Goal: Check status: Check status

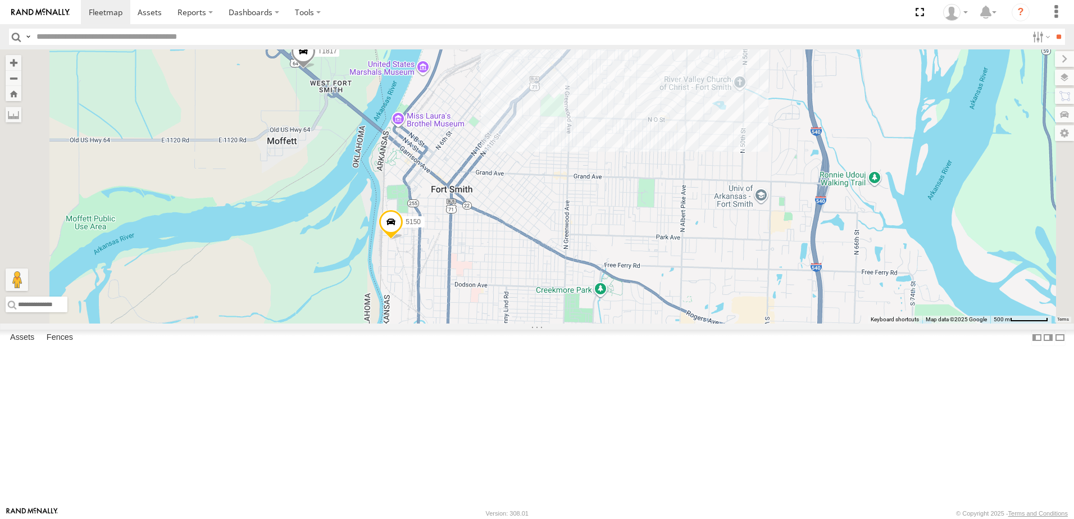
drag, startPoint x: 471, startPoint y: 380, endPoint x: 485, endPoint y: 238, distance: 142.3
click at [473, 273] on div "5369 40034T T3204 5275 7768T 1831 40022T 37122T 40063T 40027T 37120T 5240 T3202…" at bounding box center [537, 186] width 1074 height 274
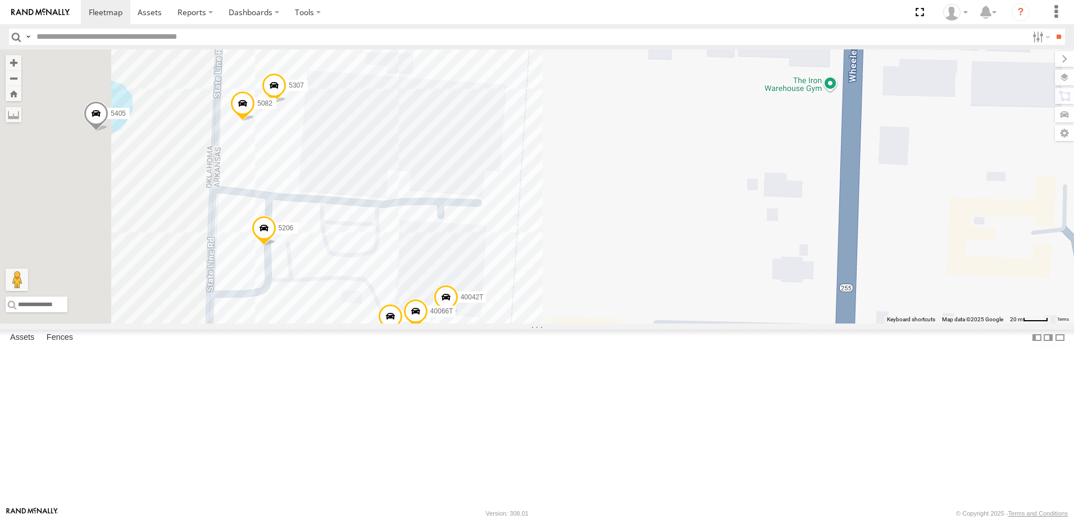
drag, startPoint x: 565, startPoint y: 309, endPoint x: 638, endPoint y: 225, distance: 111.9
click at [638, 225] on div "5369 40034T T3204 5275 7768T 1831 40022T 37122T 40063T 40027T 37120T 5240 T3202…" at bounding box center [537, 186] width 1074 height 274
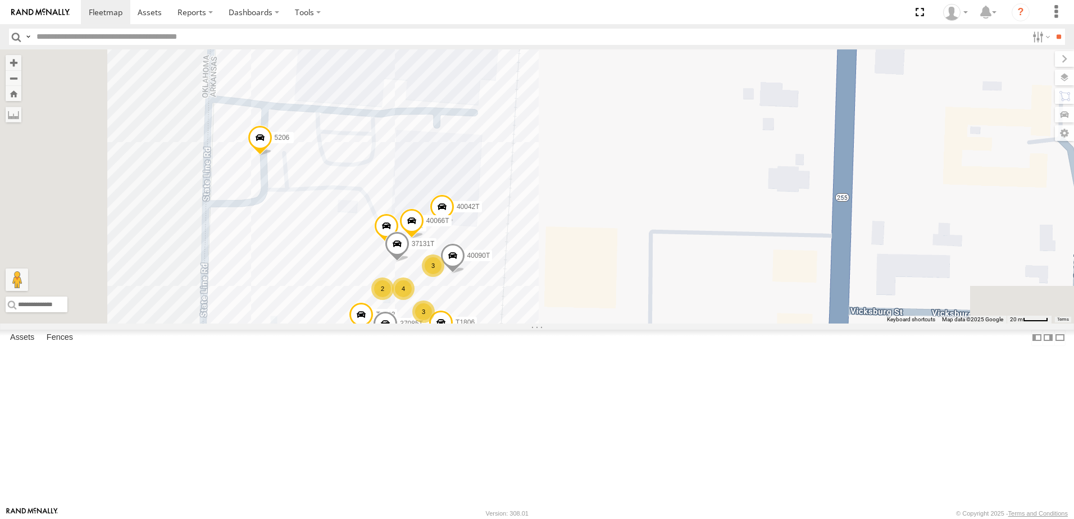
drag, startPoint x: 546, startPoint y: 325, endPoint x: 540, endPoint y: 221, distance: 103.5
click at [541, 219] on div "5369 40034T T3204 5275 7768T 1831 40022T 37122T 40063T 40027T 37120T 5240 T3202…" at bounding box center [537, 186] width 1074 height 274
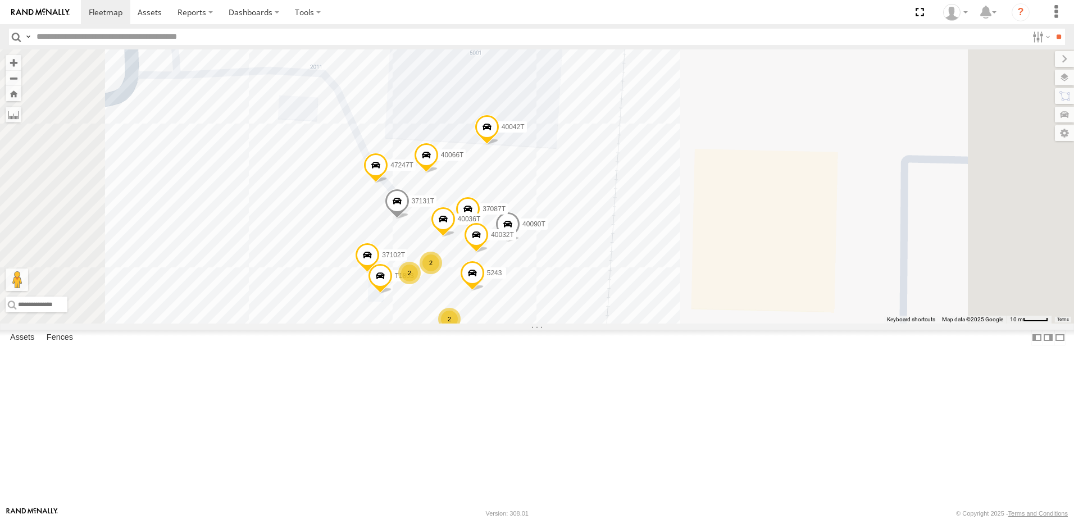
click at [476, 309] on div "5369 40034T T3204 5275 7768T 1831 40022T 37122T 40063T 40027T 37120T 5240 T3202…" at bounding box center [537, 186] width 1074 height 274
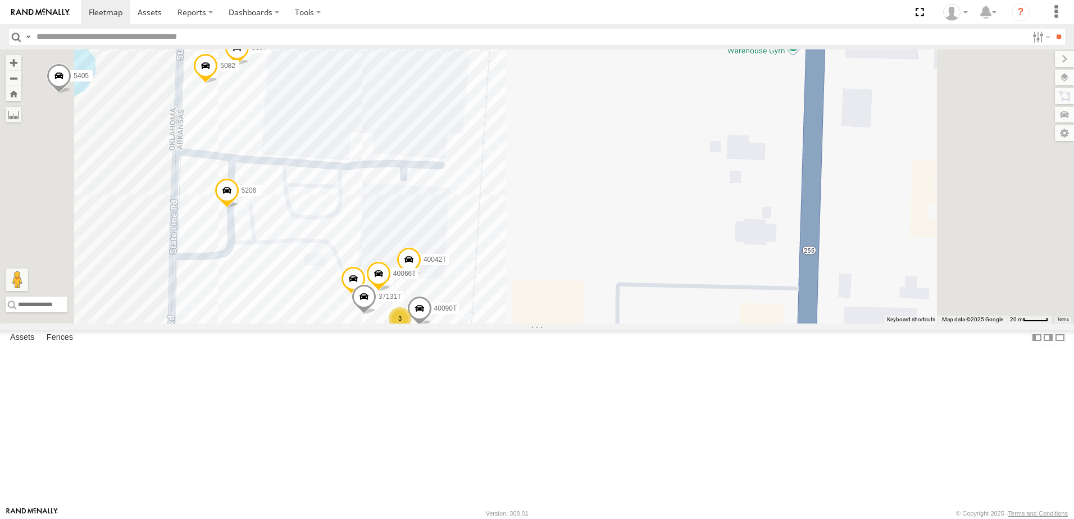
drag, startPoint x: 635, startPoint y: 185, endPoint x: 631, endPoint y: 292, distance: 106.8
click at [630, 293] on div "5369 40034T T3204 5275 7768T 1831 40022T 37122T 40063T 40027T 37120T 5240 T3202…" at bounding box center [537, 186] width 1074 height 274
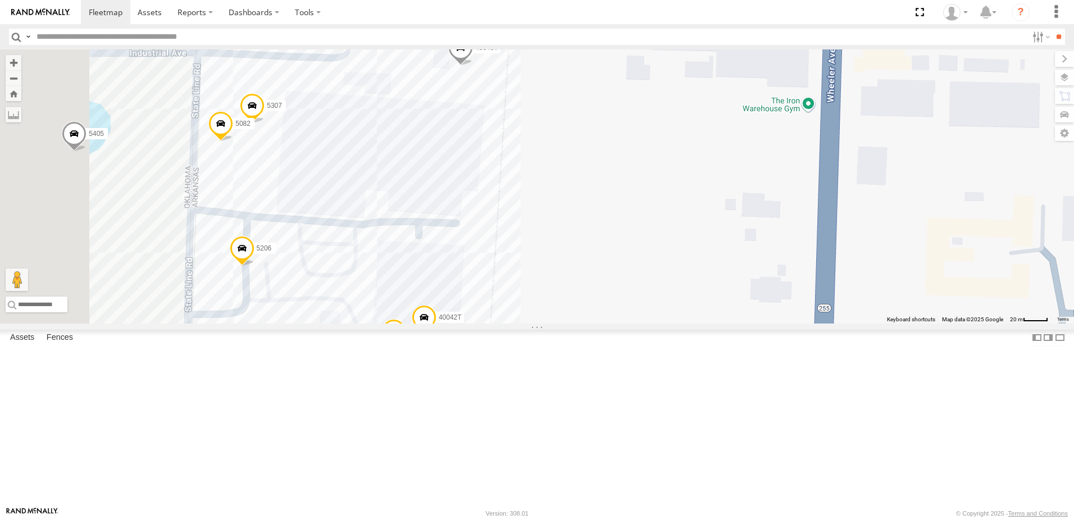
drag, startPoint x: 603, startPoint y: 122, endPoint x: 644, endPoint y: 194, distance: 82.5
click at [623, 153] on div "5369 40034T T3204 5275 7768T 1831 40022T 37122T 40063T 40027T 37120T 5240 T3202…" at bounding box center [537, 186] width 1074 height 274
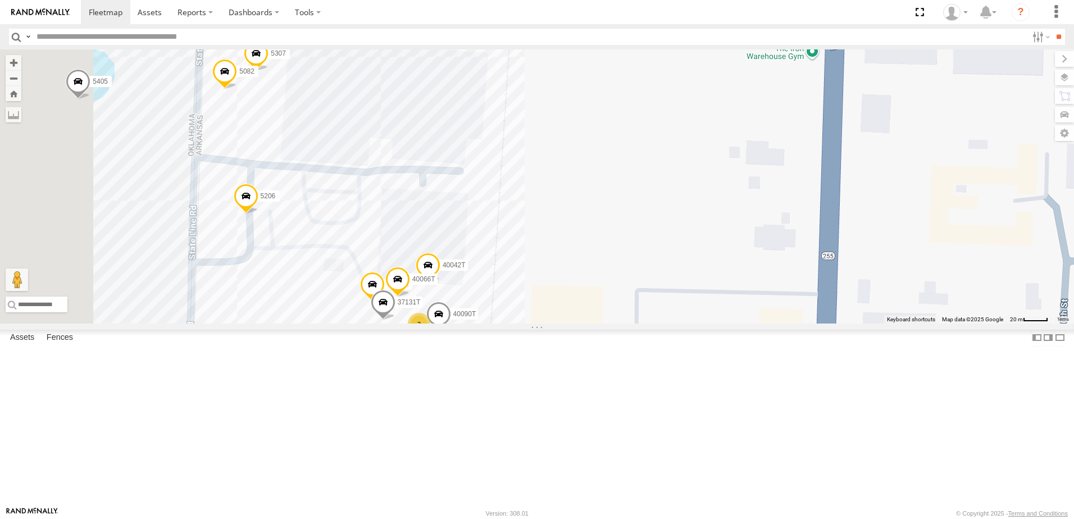
drag, startPoint x: 649, startPoint y: 367, endPoint x: 644, endPoint y: 245, distance: 122.0
click at [644, 245] on div "5369 40034T T3204 5275 7768T 1831 40022T 37122T 40063T 40027T 37120T 5240 T3202…" at bounding box center [537, 186] width 1074 height 274
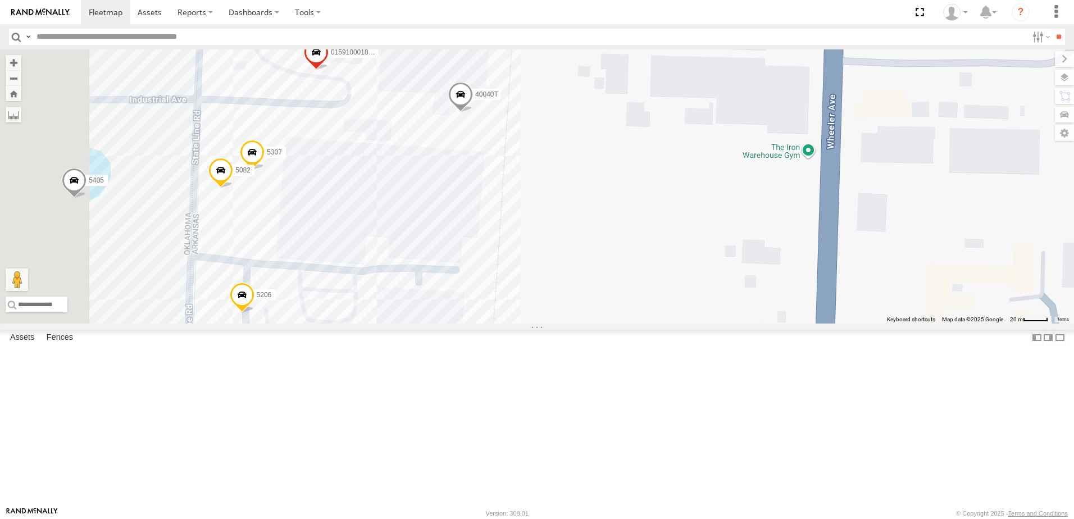
drag, startPoint x: 687, startPoint y: 210, endPoint x: 686, endPoint y: 367, distance: 157.3
click at [686, 324] on div "5369 40034T T3204 5275 7768T 1831 40022T 37122T 40063T 40027T 37120T 5240 T3202…" at bounding box center [537, 186] width 1074 height 274
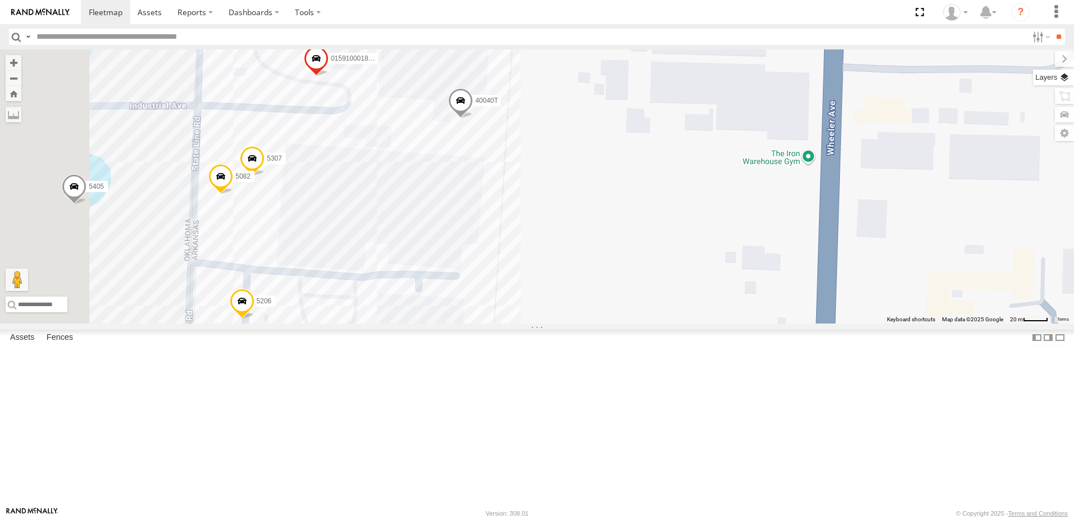
click at [1066, 76] on label at bounding box center [1053, 78] width 41 height 16
click at [0, 0] on span "Satellite + Roadmap" at bounding box center [0, 0] width 0 height 0
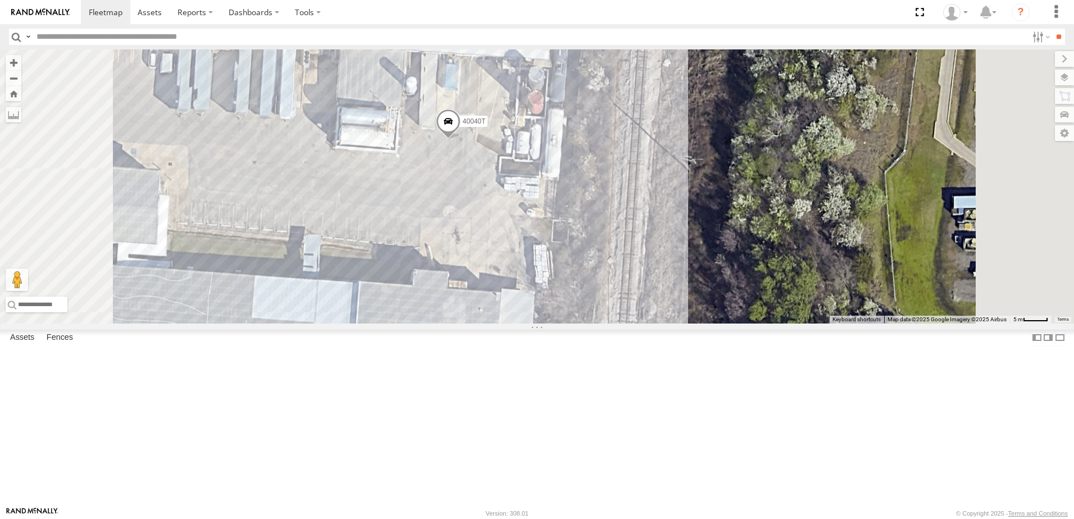
click at [0, 0] on span "Roadmap" at bounding box center [0, 0] width 0 height 0
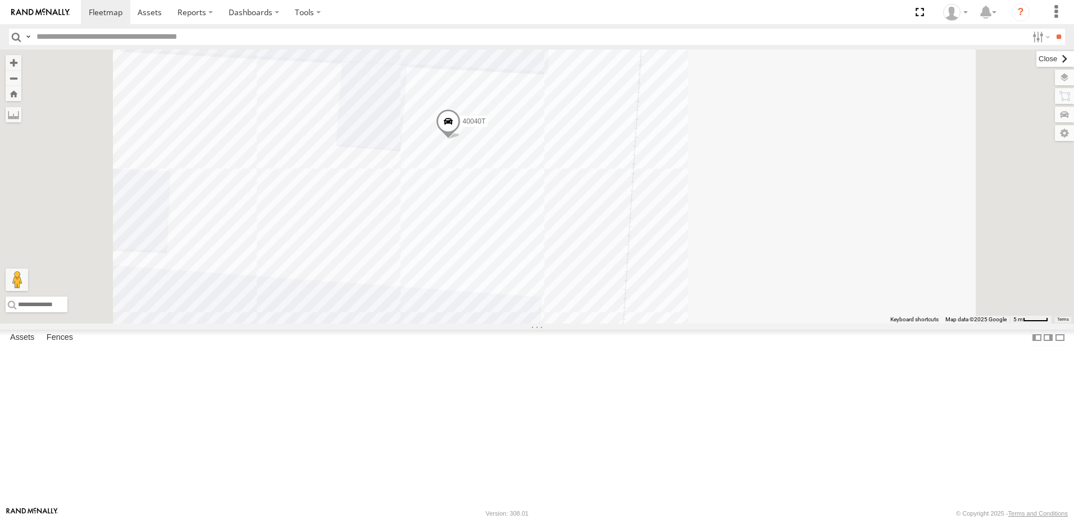
click at [1036, 60] on label at bounding box center [1055, 59] width 38 height 16
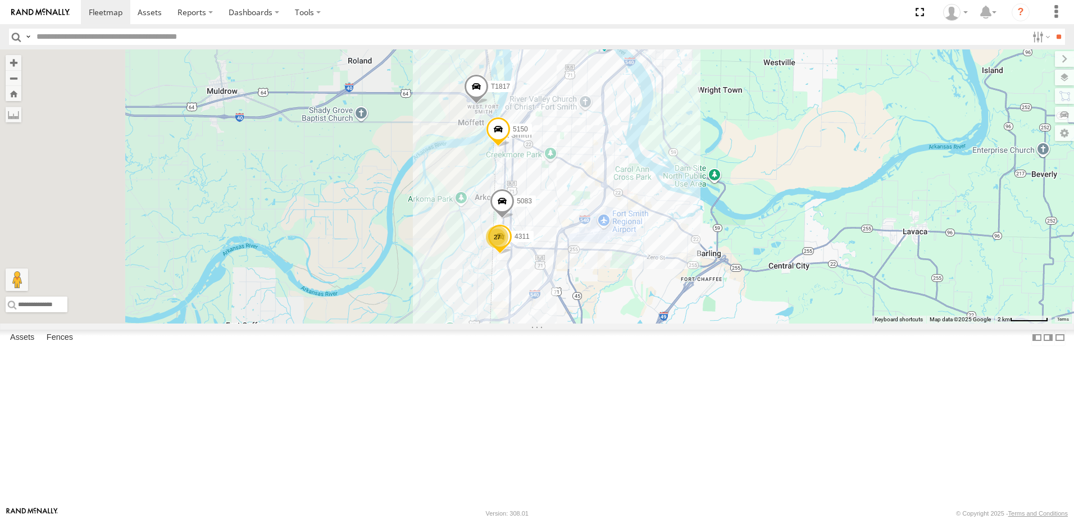
drag, startPoint x: 337, startPoint y: 288, endPoint x: 612, endPoint y: 291, distance: 275.2
click at [611, 291] on div "5369 40034T T3204 5275 7768T 1831 40022T 37122T 40063T 40027T 37120T 5240 T3202…" at bounding box center [537, 186] width 1074 height 274
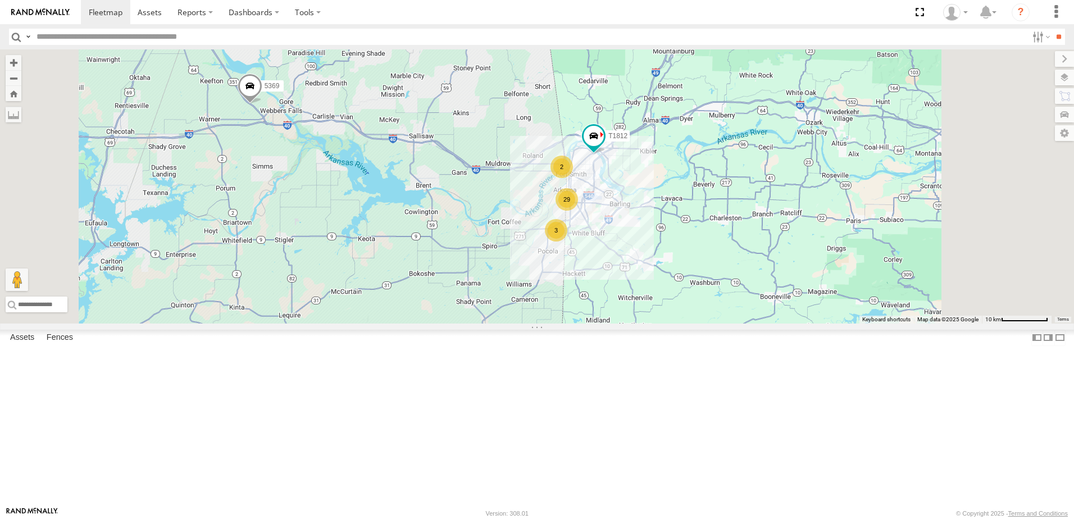
drag, startPoint x: 498, startPoint y: 307, endPoint x: 512, endPoint y: 257, distance: 51.8
click at [507, 291] on div "5369 40034T T3204 5275 7768T 1831 40022T 37122T 40063T 40027T 37120T 5240 T3202…" at bounding box center [537, 186] width 1074 height 274
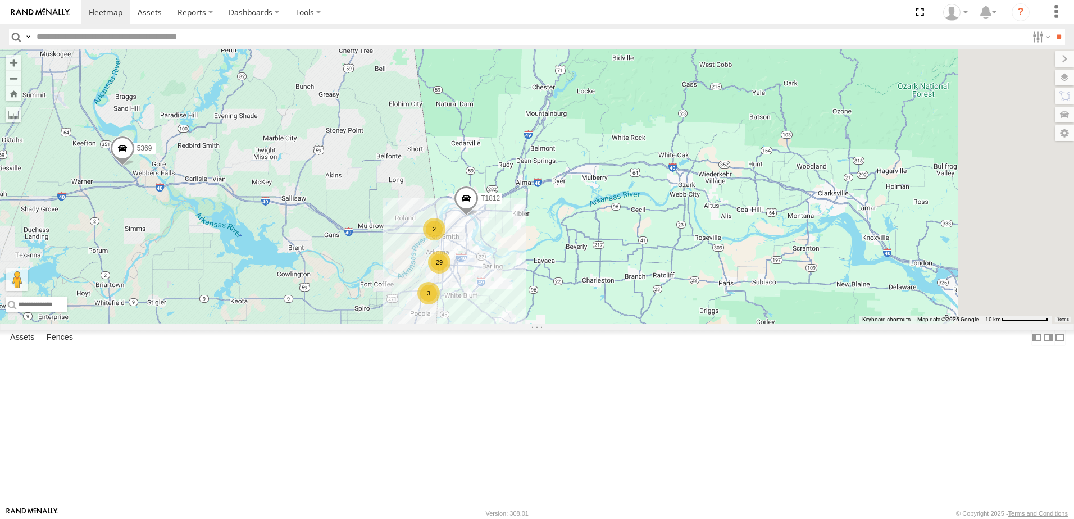
drag, startPoint x: 772, startPoint y: 292, endPoint x: 620, endPoint y: 377, distance: 174.3
click at [636, 324] on div "29 5369 3 T1812 2" at bounding box center [537, 186] width 1074 height 274
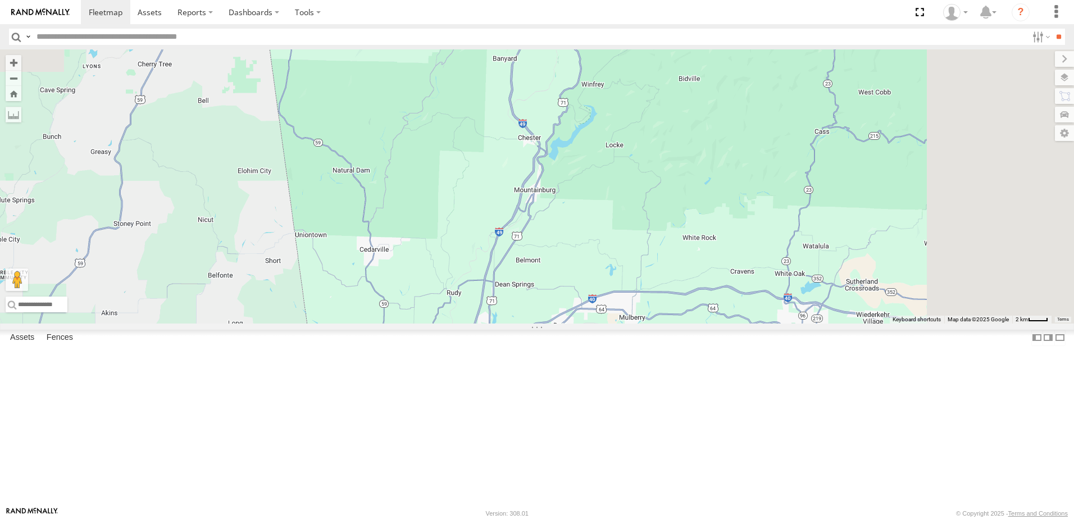
drag, startPoint x: 722, startPoint y: 266, endPoint x: 646, endPoint y: 410, distance: 162.8
click at [645, 324] on div "5369 T1812 29 3 T1817 5150" at bounding box center [537, 186] width 1074 height 274
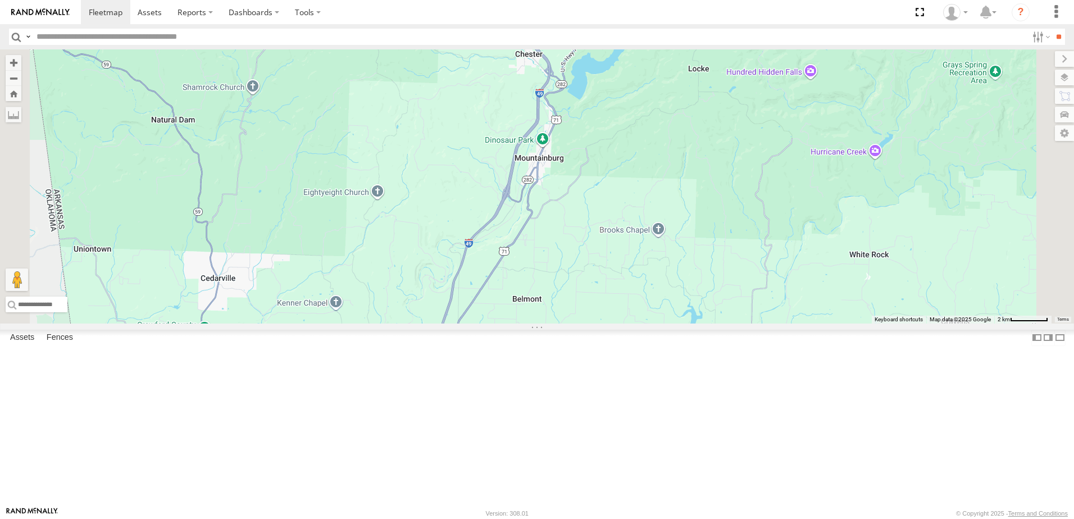
click at [1064, 75] on label at bounding box center [1064, 78] width 19 height 16
click at [0, 0] on span "Satellite + Roadmap" at bounding box center [0, 0] width 0 height 0
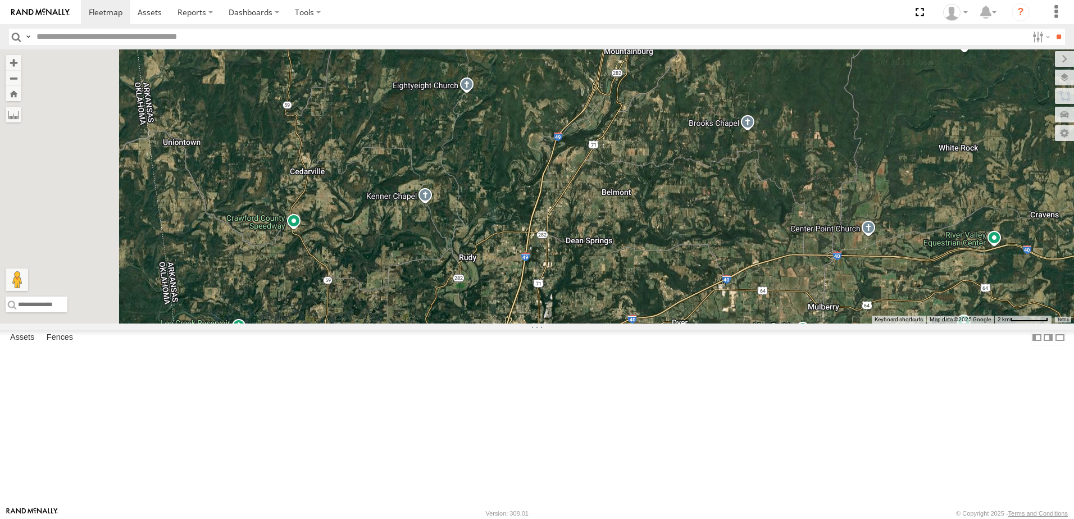
drag, startPoint x: 696, startPoint y: 356, endPoint x: 725, endPoint y: 307, distance: 56.9
click at [725, 307] on div "5369 T1812 T1817 5150" at bounding box center [537, 186] width 1074 height 274
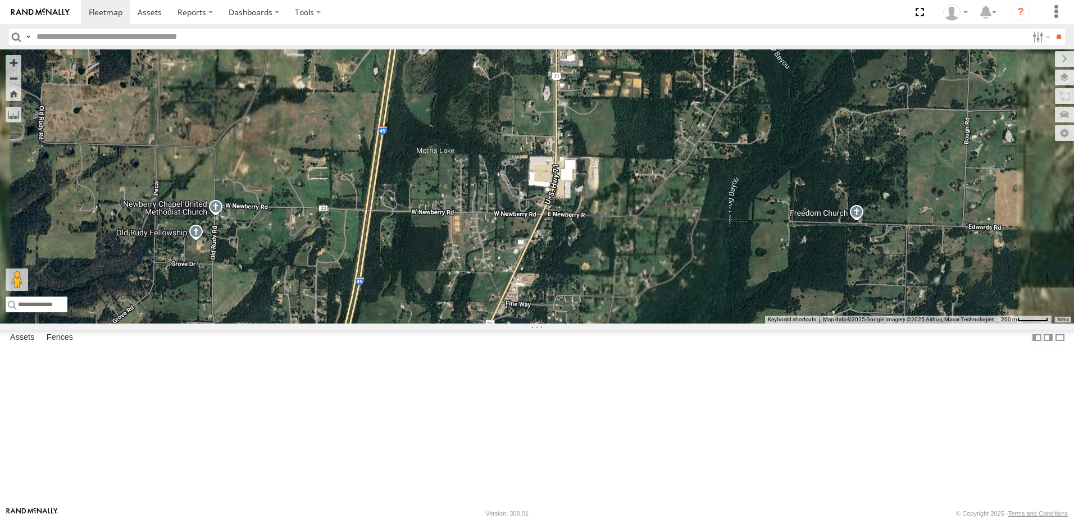
drag, startPoint x: 738, startPoint y: 204, endPoint x: 681, endPoint y: 324, distance: 133.2
click at [681, 324] on div "5369 T1812 T1817 5150" at bounding box center [537, 186] width 1074 height 274
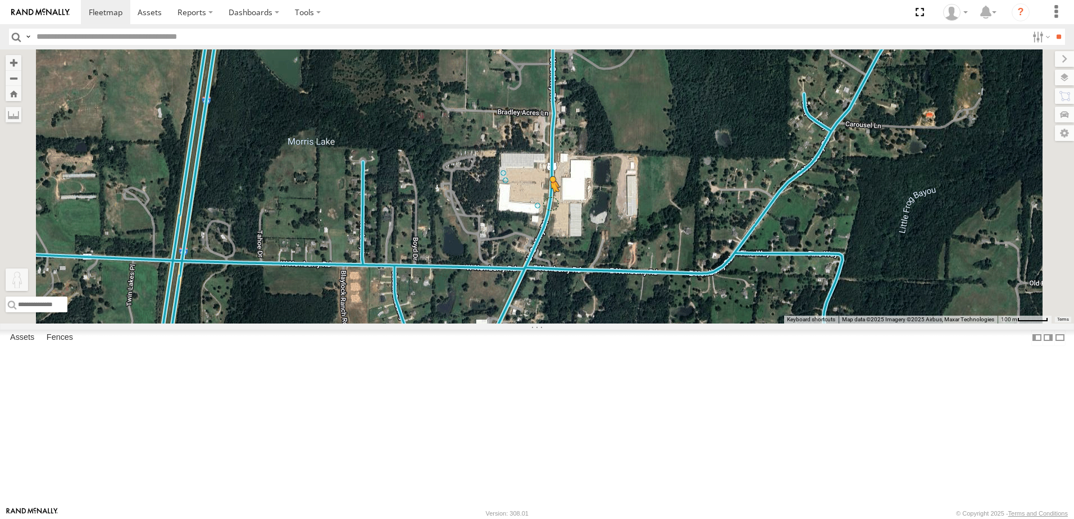
drag, startPoint x: 302, startPoint y: 464, endPoint x: 691, endPoint y: 294, distance: 424.6
click at [691, 294] on div "5369 T1812 T1817 5150 To activate drag with keyboard, press Alt + Enter. Once i…" at bounding box center [537, 186] width 1074 height 274
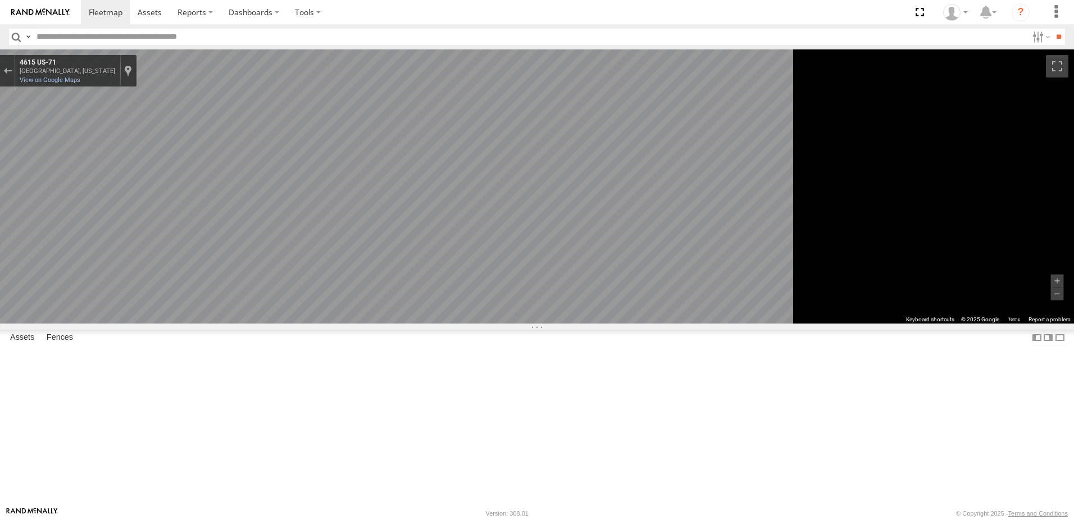
click at [979, 324] on div "To navigate the map with touch gestures double-tap and hold your finger on the …" at bounding box center [537, 186] width 1074 height 274
click at [12, 69] on div "Exit the Street View" at bounding box center [7, 70] width 8 height 7
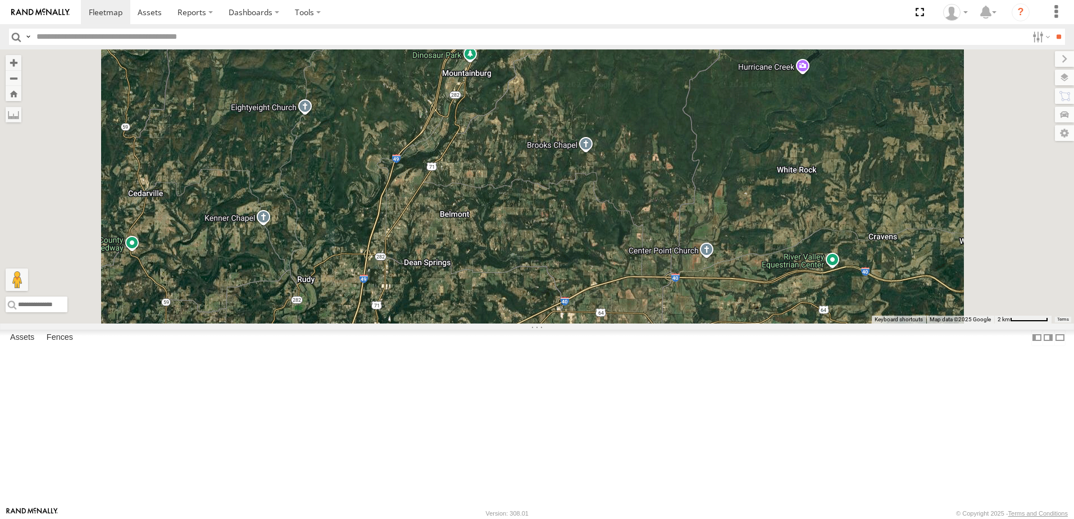
drag, startPoint x: 659, startPoint y: 302, endPoint x: 655, endPoint y: 380, distance: 78.2
click at [656, 324] on div "5369 T1812 T1817 5150 Loading..." at bounding box center [537, 186] width 1074 height 274
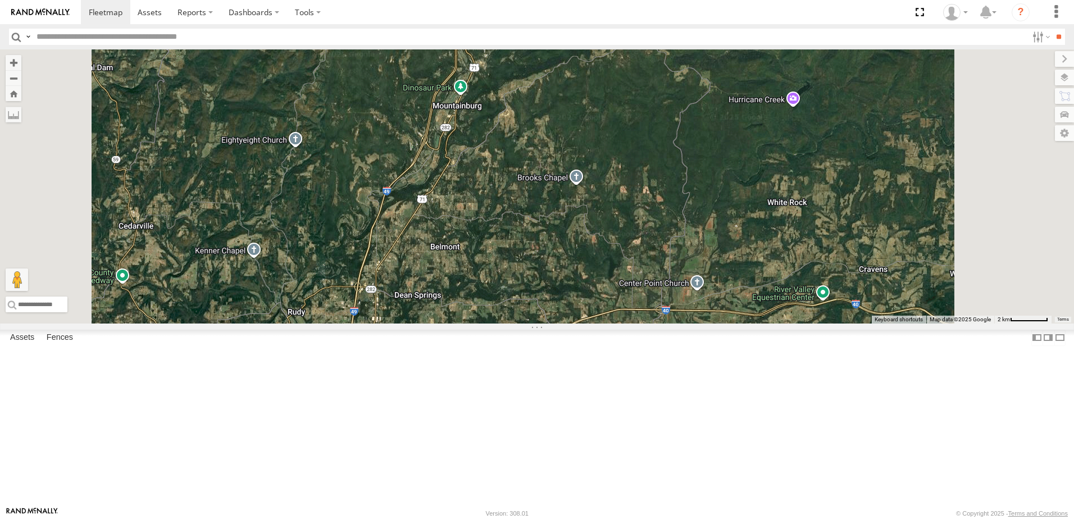
drag, startPoint x: 518, startPoint y: 204, endPoint x: 556, endPoint y: 317, distance: 119.0
click at [556, 317] on div "5369 T1812 T1817 5150 Loading..." at bounding box center [537, 186] width 1074 height 274
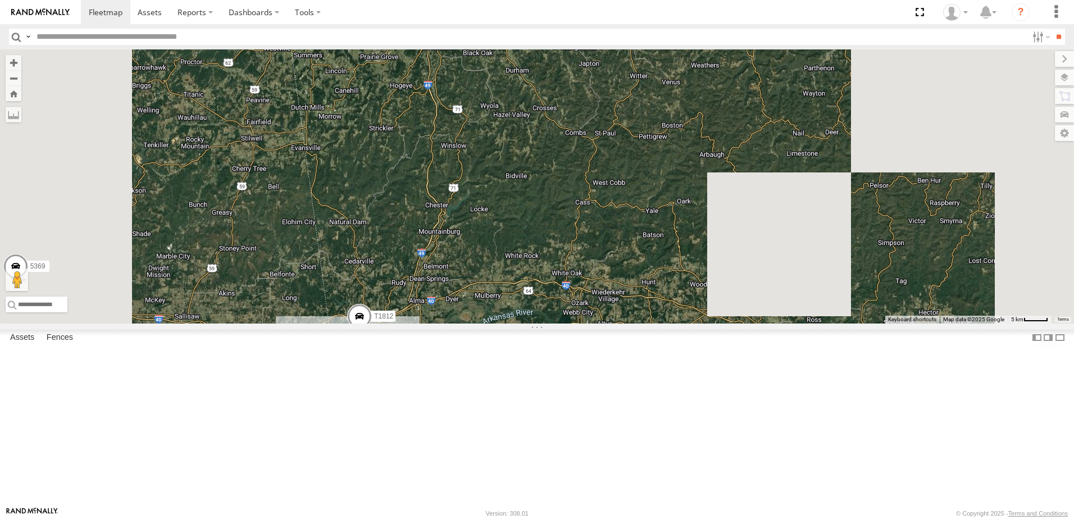
drag, startPoint x: 534, startPoint y: 334, endPoint x: 557, endPoint y: 254, distance: 83.2
click at [556, 258] on div "5369 T1812 29 3 2 Loading..." at bounding box center [537, 186] width 1074 height 274
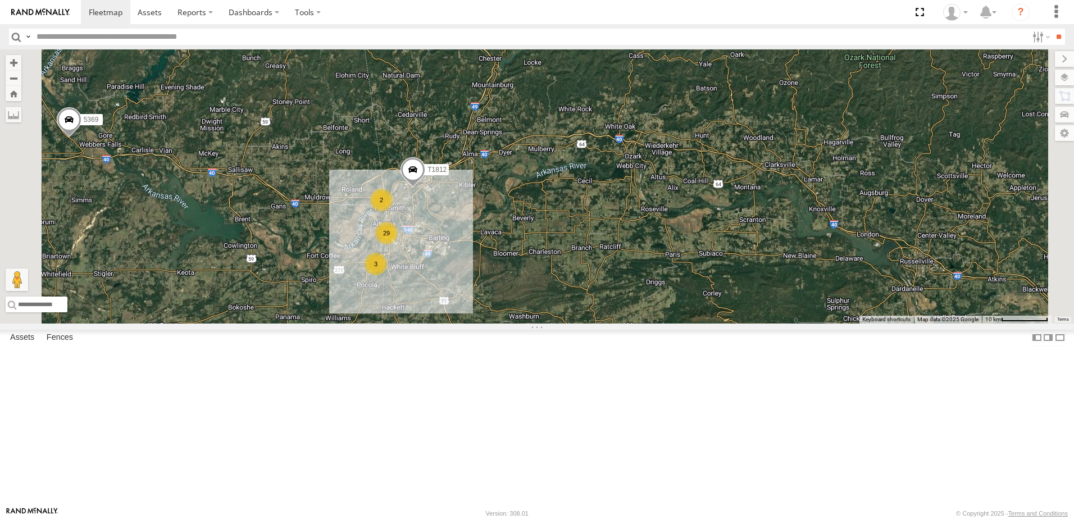
drag, startPoint x: 420, startPoint y: 343, endPoint x: 560, endPoint y: 304, distance: 145.0
click at [560, 304] on div "5369 T1812 29 3 2 Loading..." at bounding box center [537, 186] width 1074 height 274
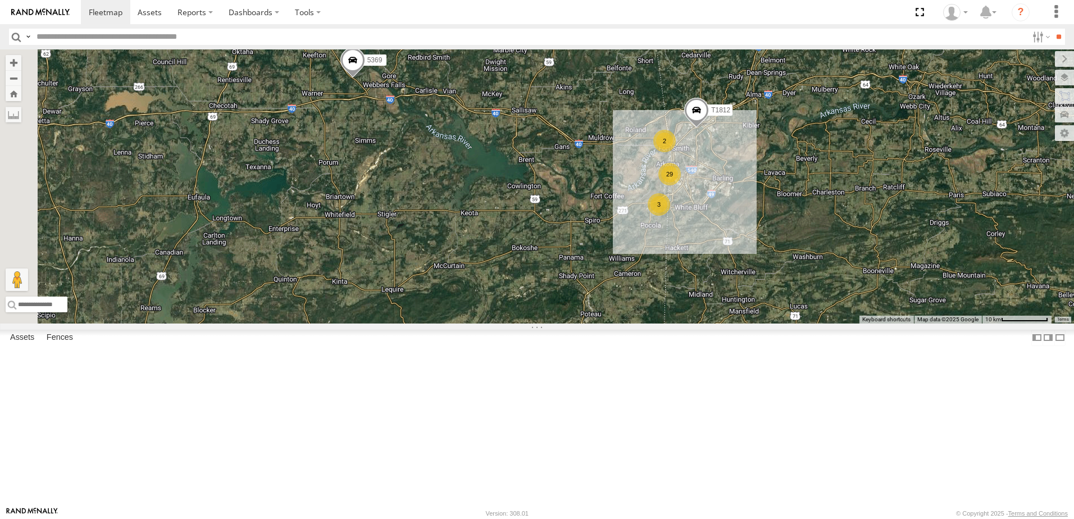
drag, startPoint x: 516, startPoint y: 340, endPoint x: 525, endPoint y: 289, distance: 52.0
click at [525, 290] on div "5369 T1812 29 3 2 Loading..." at bounding box center [537, 186] width 1074 height 274
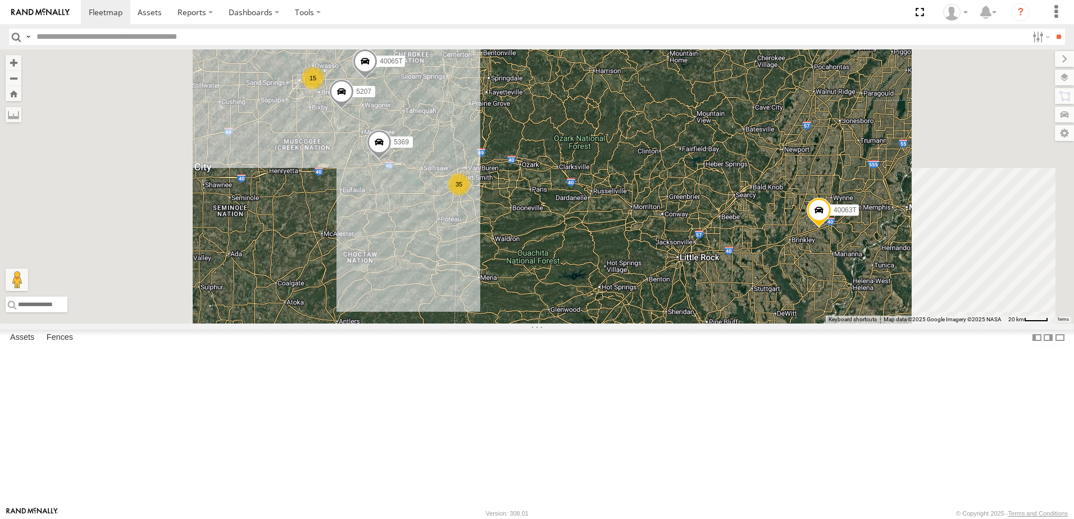
drag, startPoint x: 689, startPoint y: 302, endPoint x: 682, endPoint y: 307, distance: 7.6
click at [682, 307] on div "5369 35 15 40063T 5207 40065T Loading..." at bounding box center [537, 186] width 1074 height 274
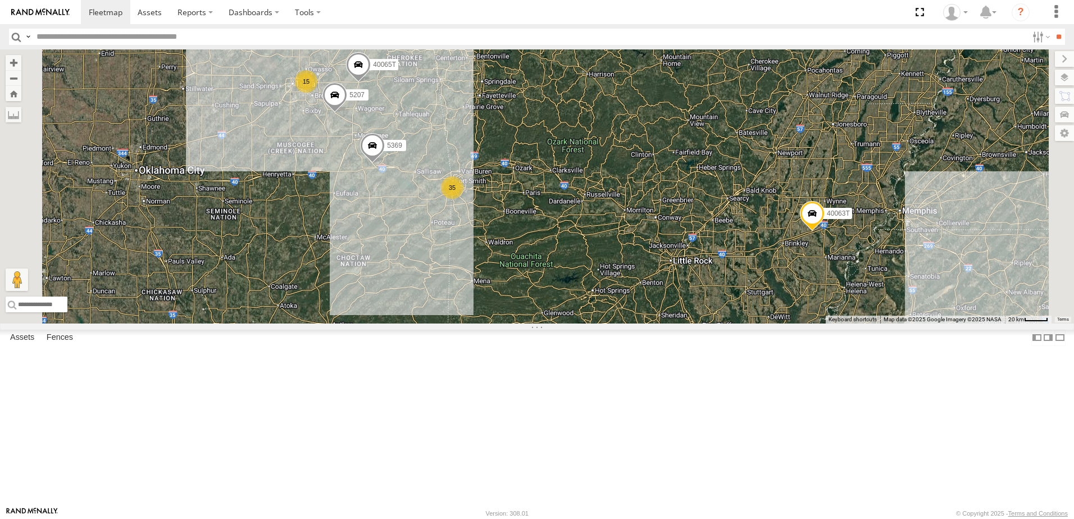
click at [0, 0] on span "Roadmap" at bounding box center [0, 0] width 0 height 0
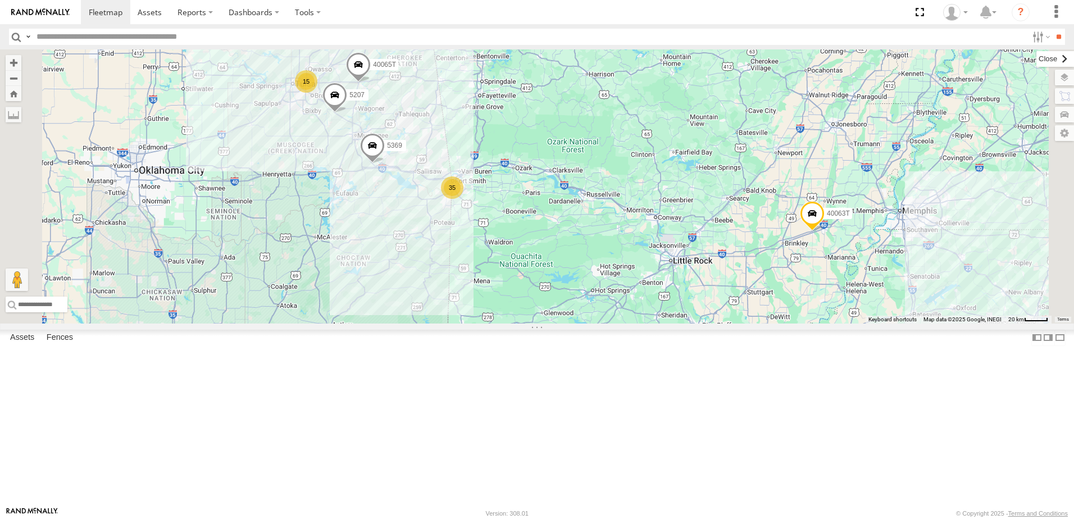
click at [1036, 61] on label at bounding box center [1055, 59] width 38 height 16
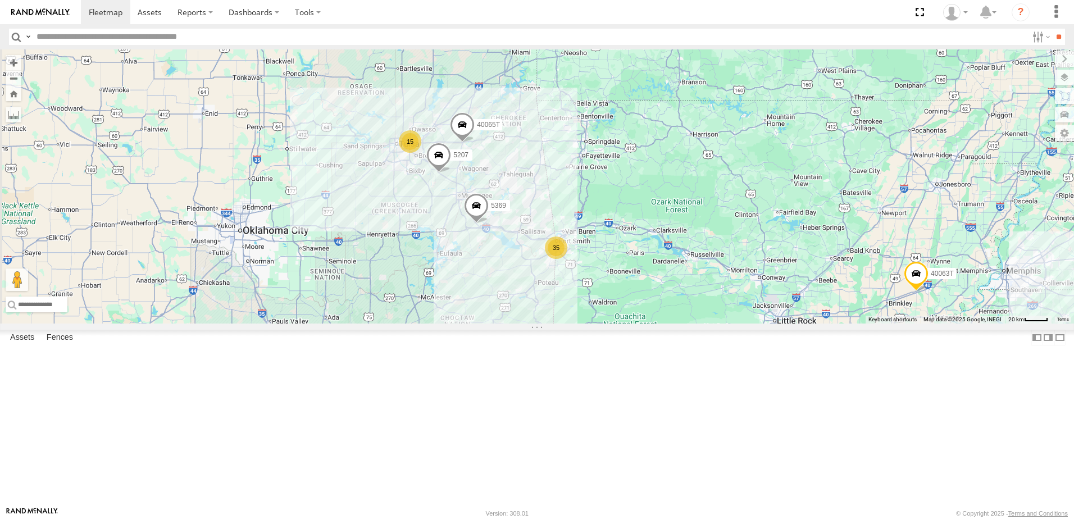
drag, startPoint x: 439, startPoint y: 336, endPoint x: 462, endPoint y: 354, distance: 29.2
click at [479, 324] on div "5369 35 15 40063T 5207 40065T Loading..." at bounding box center [537, 186] width 1074 height 274
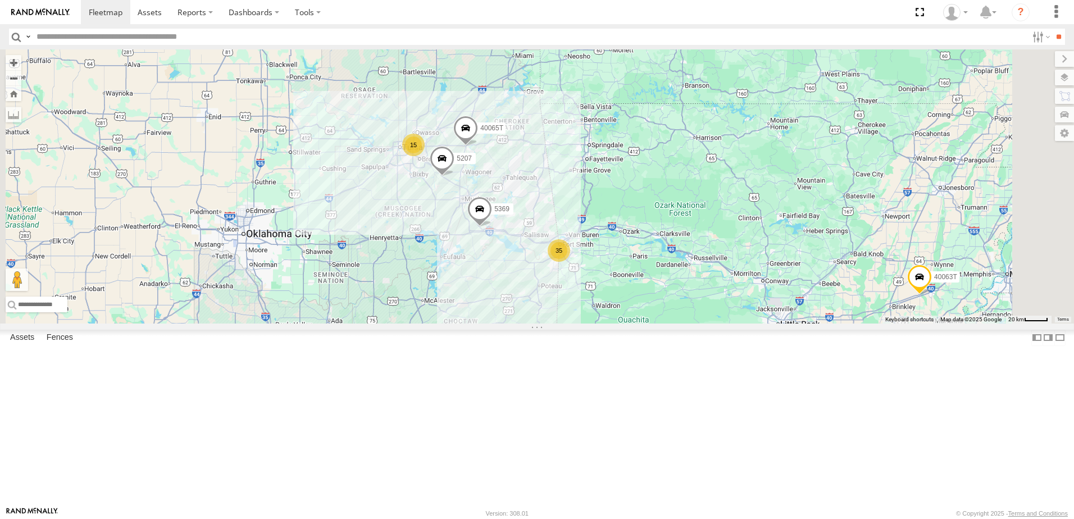
drag, startPoint x: 593, startPoint y: 400, endPoint x: 592, endPoint y: 386, distance: 14.1
click at [592, 324] on div "35 5369 15 40063T 5207 40065T Loading..." at bounding box center [537, 186] width 1074 height 274
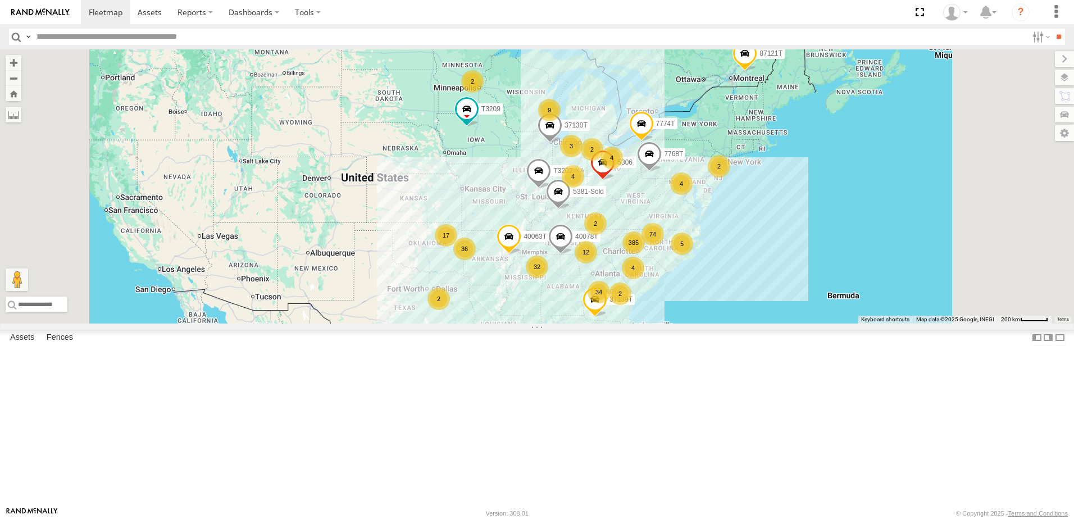
drag, startPoint x: 527, startPoint y: 365, endPoint x: 497, endPoint y: 327, distance: 48.4
click at [498, 324] on div "40063T 385 34 32 74 36 4 9 5 2 17 2 7768T 4 40028T 3 40022T 12 4 2 87121T 4 2 2…" at bounding box center [537, 186] width 1074 height 274
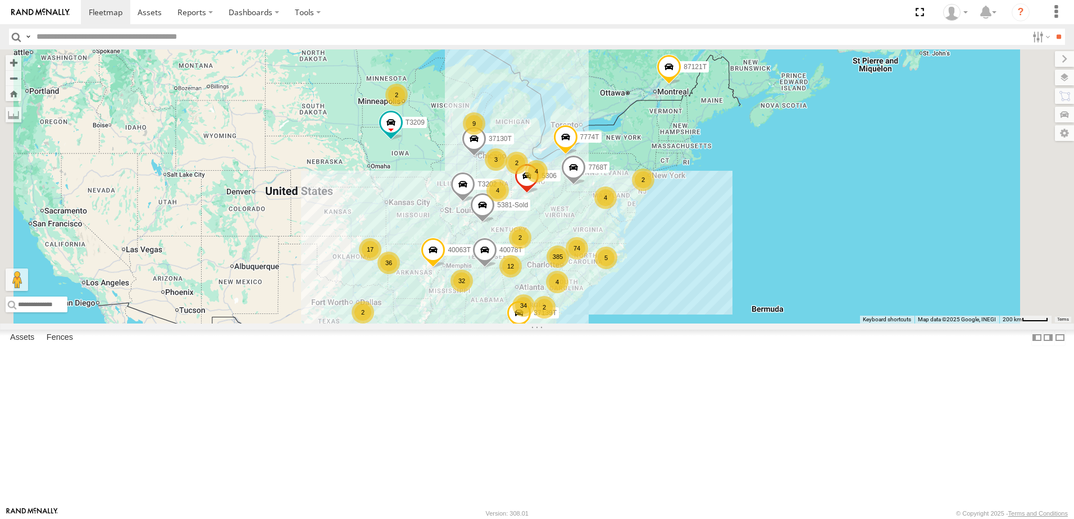
drag, startPoint x: 591, startPoint y: 313, endPoint x: 576, endPoint y: 409, distance: 97.2
click at [580, 324] on div "40063T 385 34 32 74 36 4 9 5 2 17 2 7768T 4 40028T 3 40022T 12 4 2 87121T 4 2 2…" at bounding box center [537, 186] width 1074 height 274
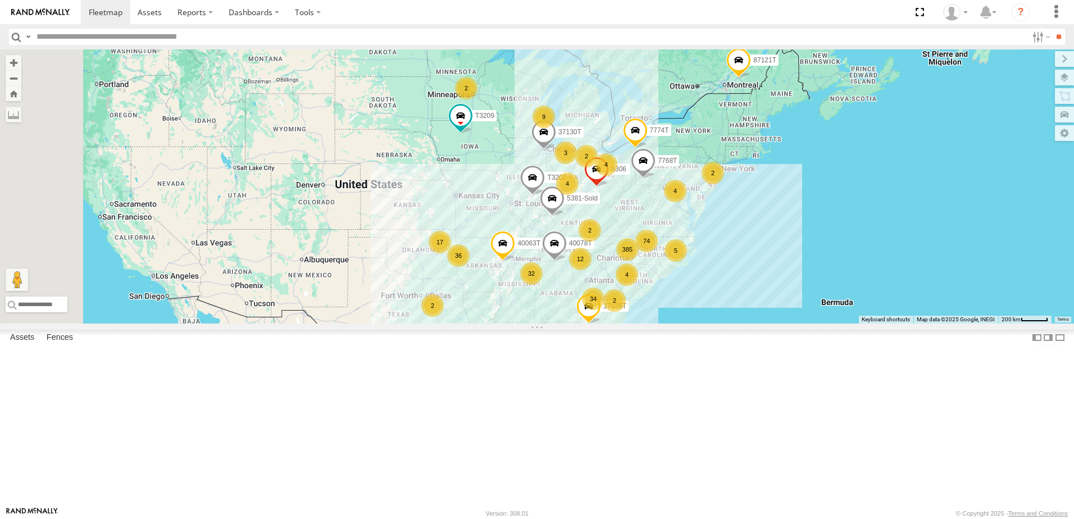
drag, startPoint x: 655, startPoint y: 411, endPoint x: 657, endPoint y: 399, distance: 11.9
click at [657, 324] on div "40063T 385 34 32 74 36 4 9 5 2 17 2 7768T 4 40028T 3 40022T 12 4 2 87121T 4 2 2…" at bounding box center [537, 186] width 1074 height 274
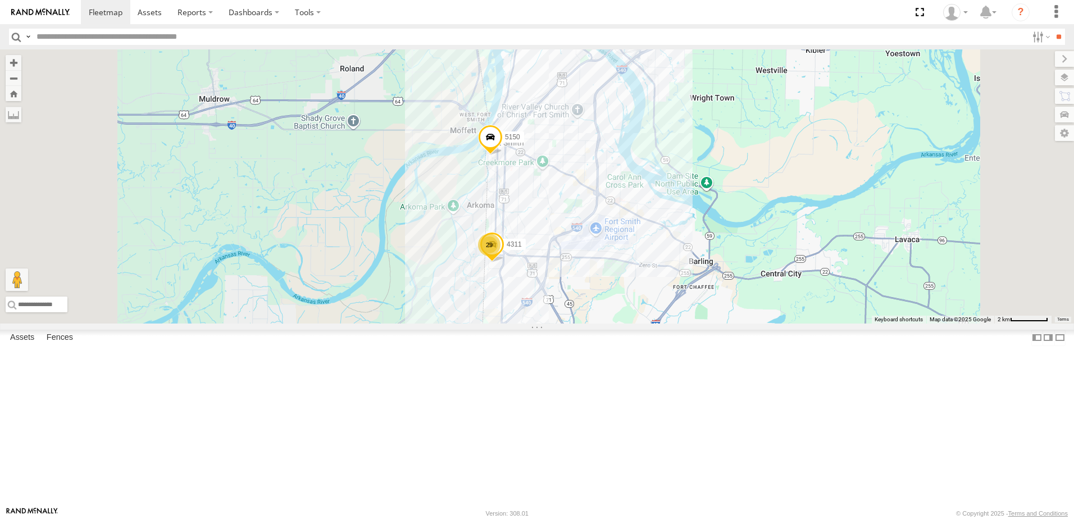
drag, startPoint x: 607, startPoint y: 359, endPoint x: 624, endPoint y: 313, distance: 49.2
click at [623, 312] on div "7768T 40028T 40022T 87121T 40063T 5240 T3202 40048T 5381-Sold 40078T T3209 7774…" at bounding box center [537, 186] width 1074 height 274
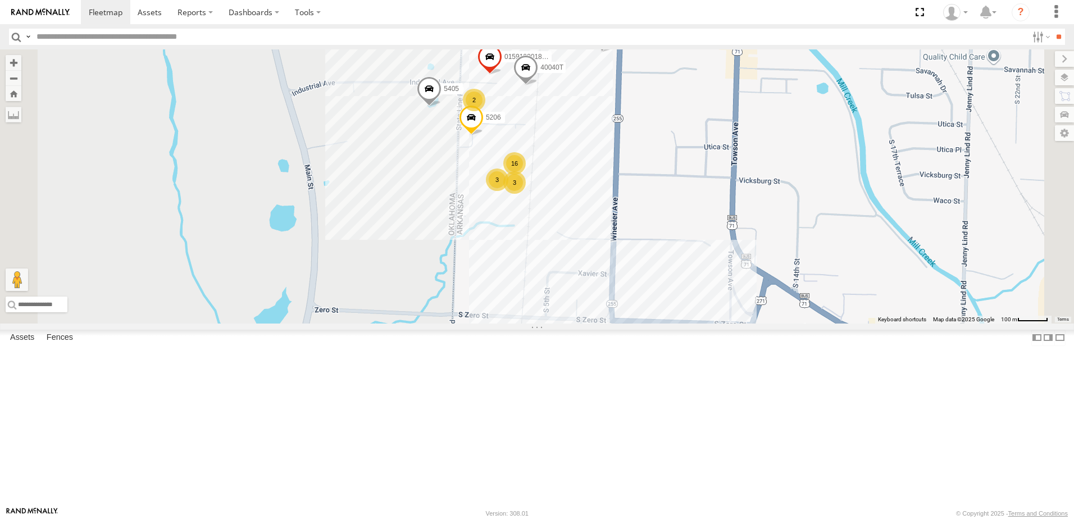
drag, startPoint x: 706, startPoint y: 184, endPoint x: 712, endPoint y: 240, distance: 56.0
click at [712, 240] on div "7768T 40028T 40022T 87121T 40063T 5240 T3202 40048T 5381-Sold 40078T T3209 7774…" at bounding box center [537, 186] width 1074 height 274
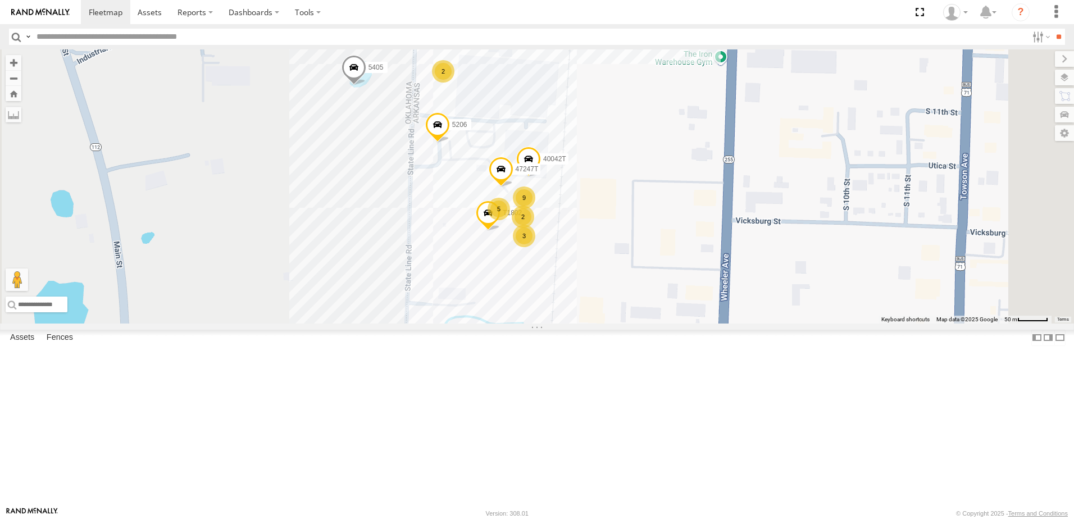
drag, startPoint x: 531, startPoint y: 273, endPoint x: 530, endPoint y: 266, distance: 6.8
click at [530, 265] on div "7768T 40028T 40022T 87121T 40063T 5240 T3202 40048T 5381-Sold 40078T T3209 7774…" at bounding box center [537, 186] width 1074 height 274
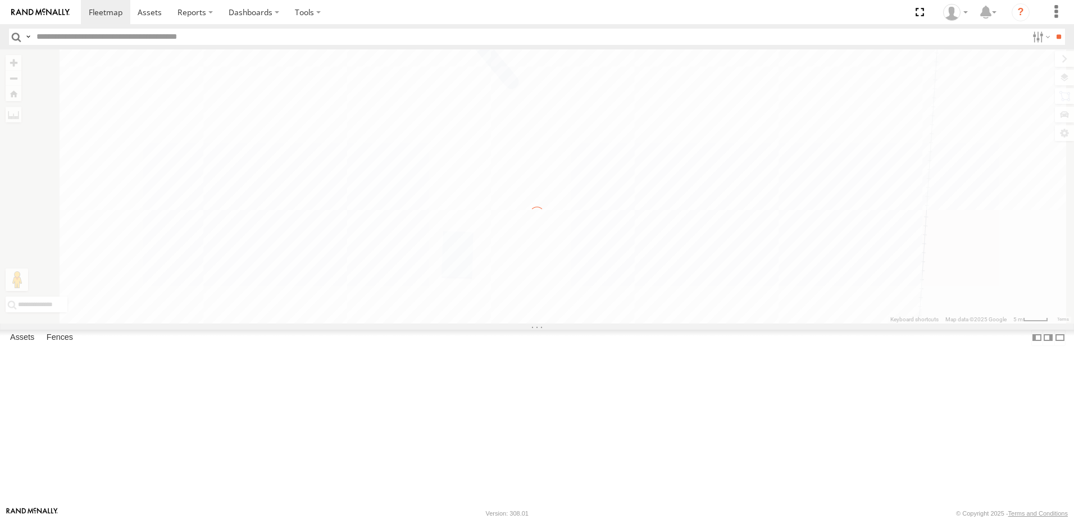
drag, startPoint x: 873, startPoint y: 279, endPoint x: 878, endPoint y: 328, distance: 49.1
click at [878, 324] on div "To navigate the map with touch gestures double-tap and hold your finger on the …" at bounding box center [537, 186] width 1074 height 274
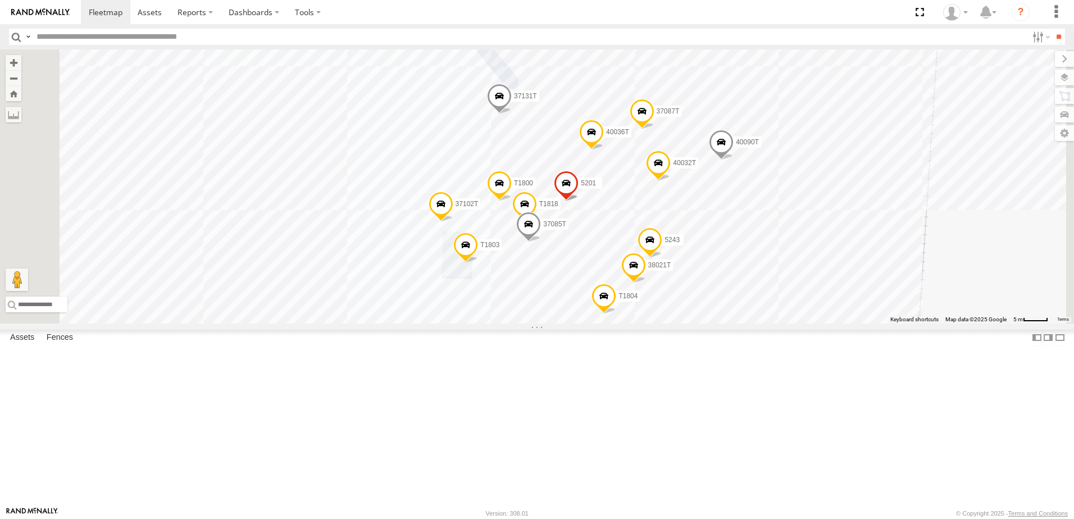
click at [512, 114] on span at bounding box center [499, 99] width 25 height 30
click at [515, 101] on label at bounding box center [504, 97] width 22 height 8
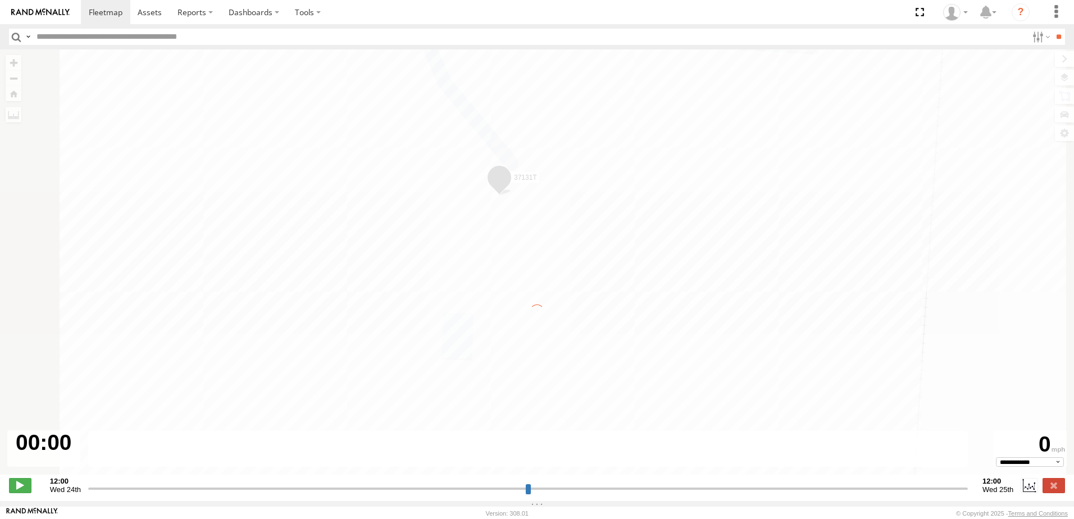
type input "**********"
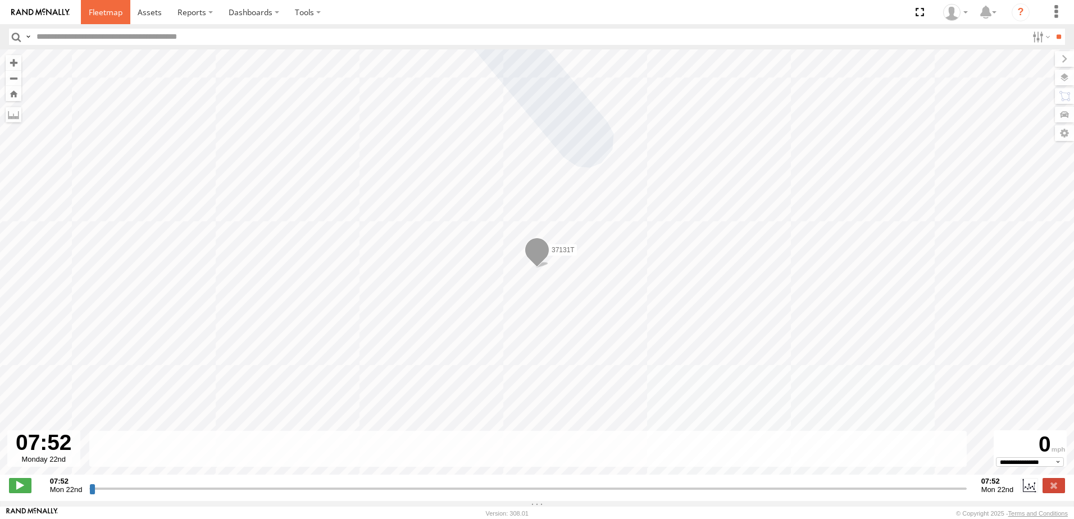
click at [101, 13] on span at bounding box center [106, 12] width 34 height 11
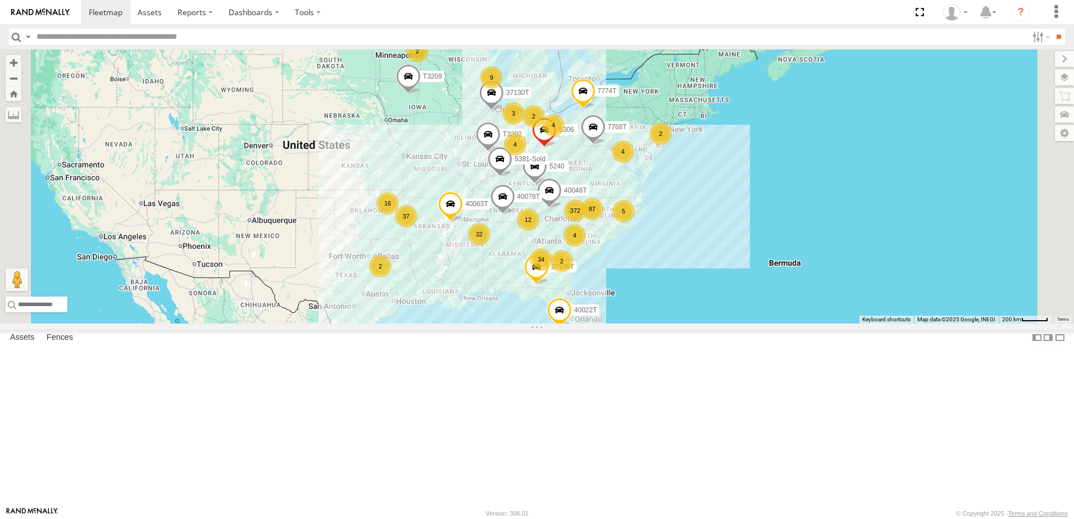
drag, startPoint x: 598, startPoint y: 354, endPoint x: 590, endPoint y: 368, distance: 15.6
click at [591, 324] on div "87121T 372 34 32 37 4 87 9 5 2 16 2 7768T 4 40028T 3 40022T 12 4 2 4 40063T 2 2…" at bounding box center [537, 186] width 1074 height 274
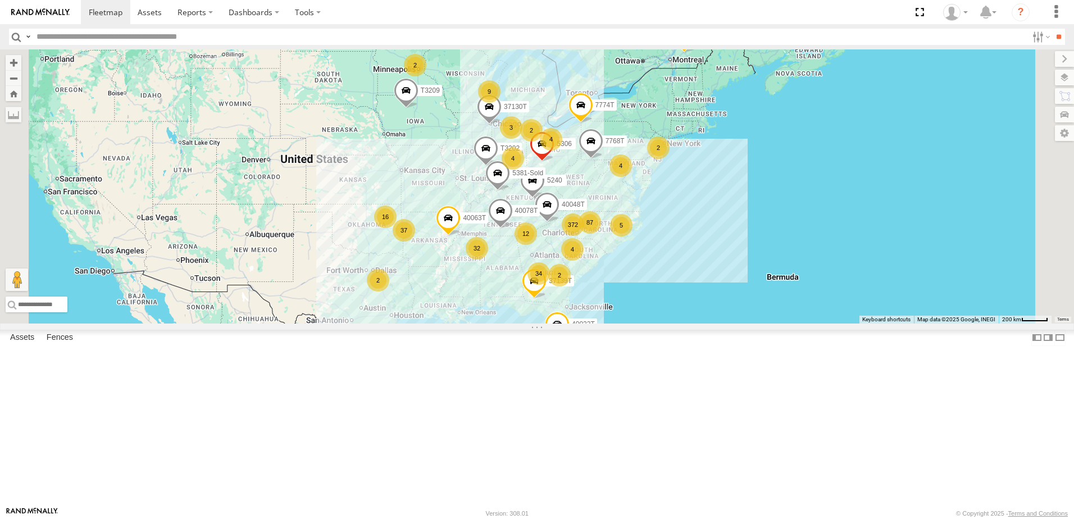
drag, startPoint x: 472, startPoint y: 319, endPoint x: 491, endPoint y: 317, distance: 18.6
click at [474, 324] on div "87121T 7768T 40028T 40022T 40063T 5240 T3202 40048T 5381-Sold 40078T T3209 7774…" at bounding box center [537, 186] width 1074 height 274
